Goal: Communication & Community: Answer question/provide support

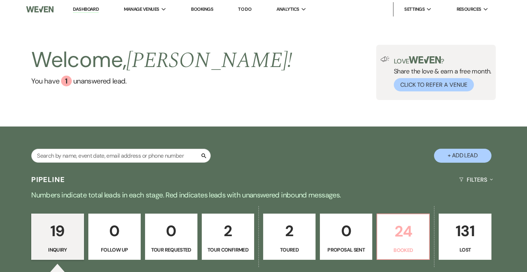
click at [396, 236] on p "24" at bounding box center [402, 232] width 43 height 24
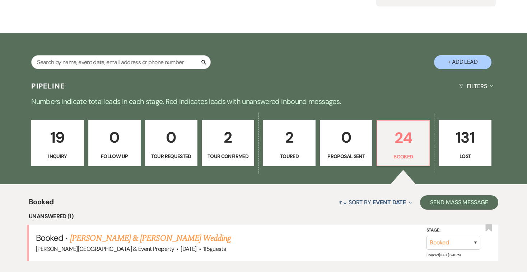
scroll to position [108, 0]
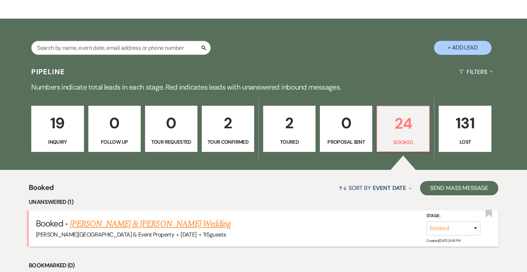
click at [193, 223] on link "[PERSON_NAME] & [PERSON_NAME] Wedding" at bounding box center [150, 224] width 161 height 13
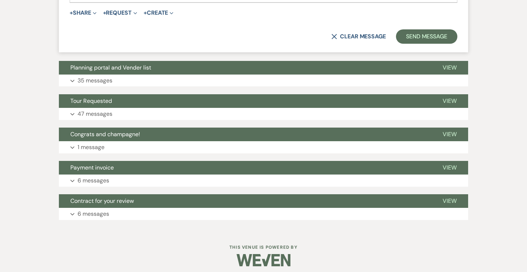
scroll to position [565, 0]
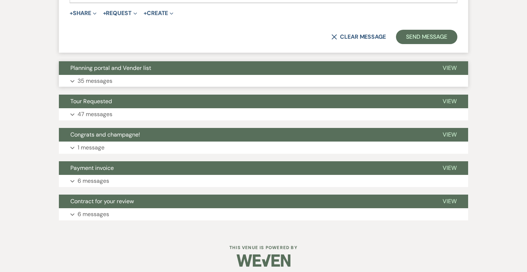
click at [143, 76] on button "Expand 35 messages" at bounding box center [263, 81] width 409 height 12
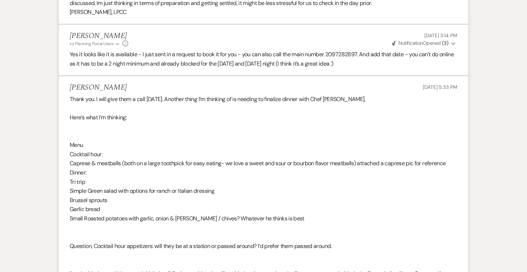
scroll to position [2670, 0]
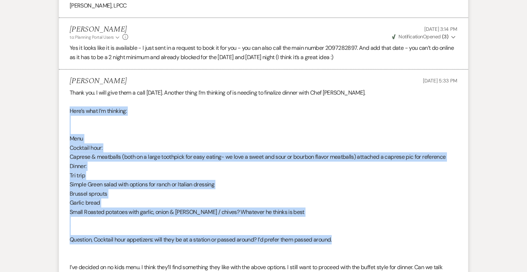
drag, startPoint x: 340, startPoint y: 194, endPoint x: 71, endPoint y: 63, distance: 299.3
click at [71, 88] on div "Thank you. I will give them a call [DATE]. Another thing I’m thinking of is nee…" at bounding box center [264, 198] width 388 height 220
copy div "Here’s what I’m thinking: Menu Cocktail hour: Caprese & meatballs (both on a la…"
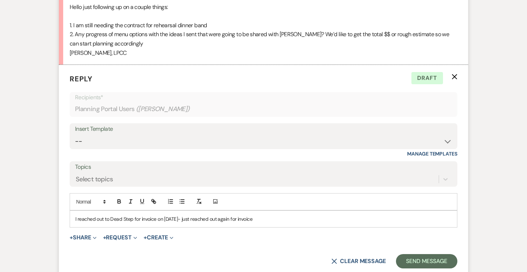
scroll to position [347, 0]
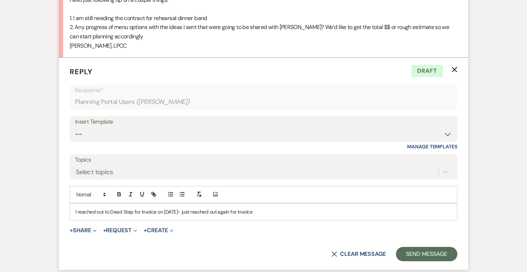
click at [269, 210] on p "I reached out to Dead Step for invoice on [DATE]- just reached out again for in…" at bounding box center [263, 212] width 376 height 8
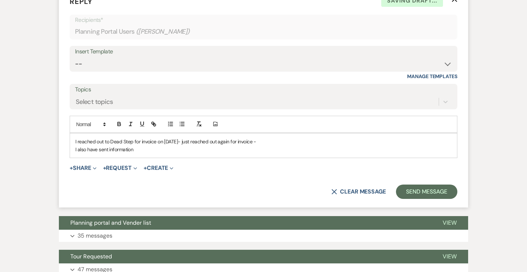
scroll to position [420, 0]
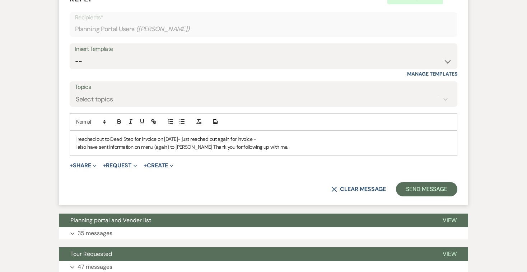
click at [177, 143] on p "I also have sent information on menu (again) to [PERSON_NAME] Thank you for fol…" at bounding box center [263, 147] width 376 height 8
click at [429, 184] on button "Send Message" at bounding box center [426, 189] width 61 height 14
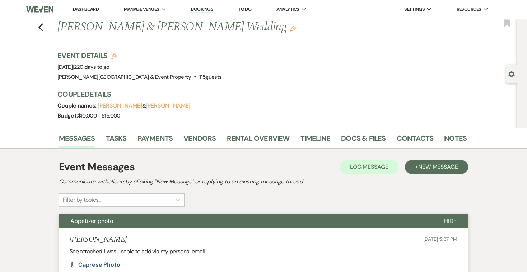
scroll to position [0, 0]
click at [40, 29] on icon "Previous" at bounding box center [40, 27] width 5 height 9
